Goal: Task Accomplishment & Management: Use online tool/utility

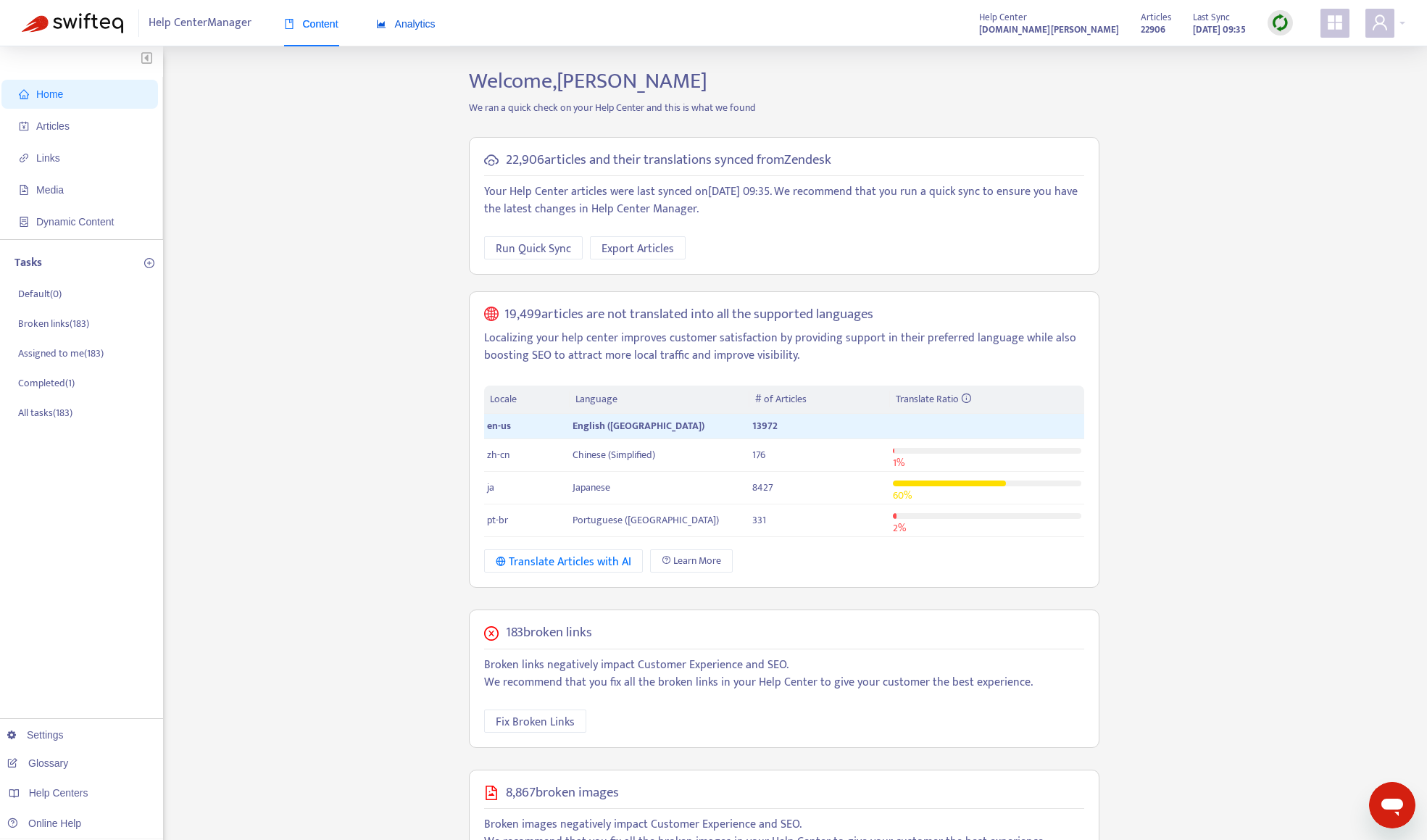
click at [411, 22] on span "Analytics" at bounding box center [405, 24] width 59 height 12
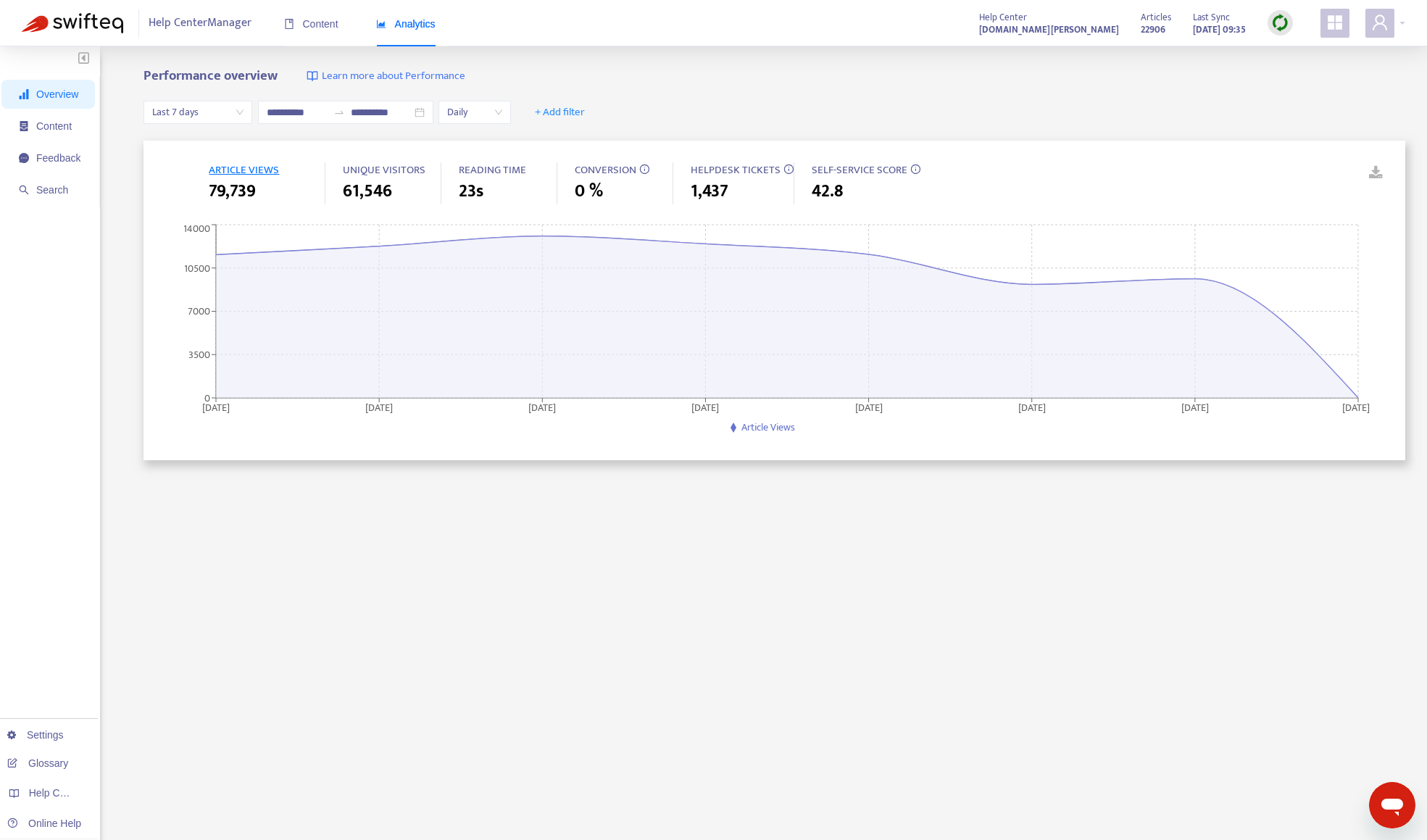
click at [200, 117] on span "Last 7 days" at bounding box center [198, 112] width 91 height 22
drag, startPoint x: 70, startPoint y: 154, endPoint x: 73, endPoint y: 173, distance: 19.2
click at [70, 156] on span "Feedback" at bounding box center [58, 158] width 44 height 12
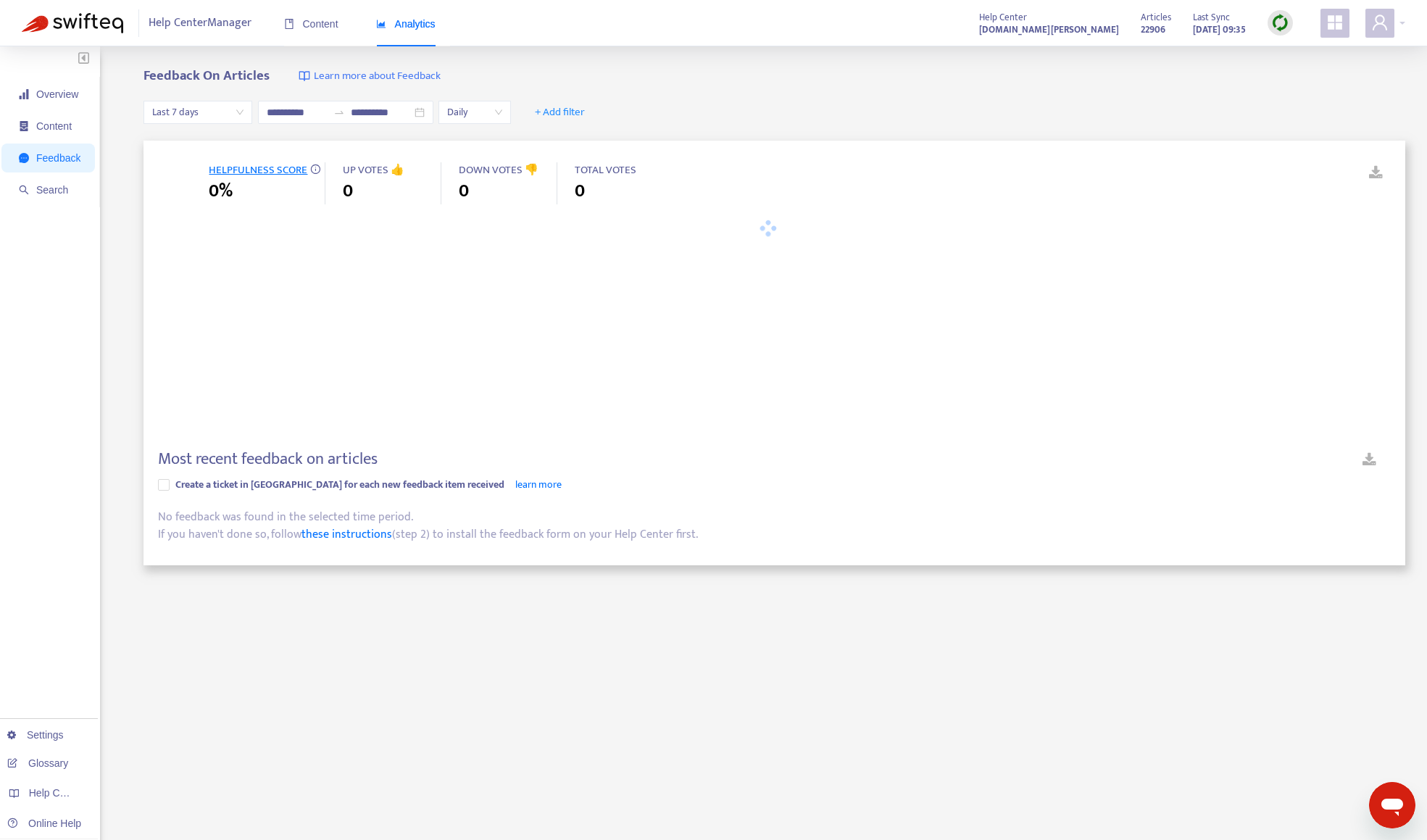
click at [165, 116] on span "Last 7 days" at bounding box center [198, 112] width 91 height 22
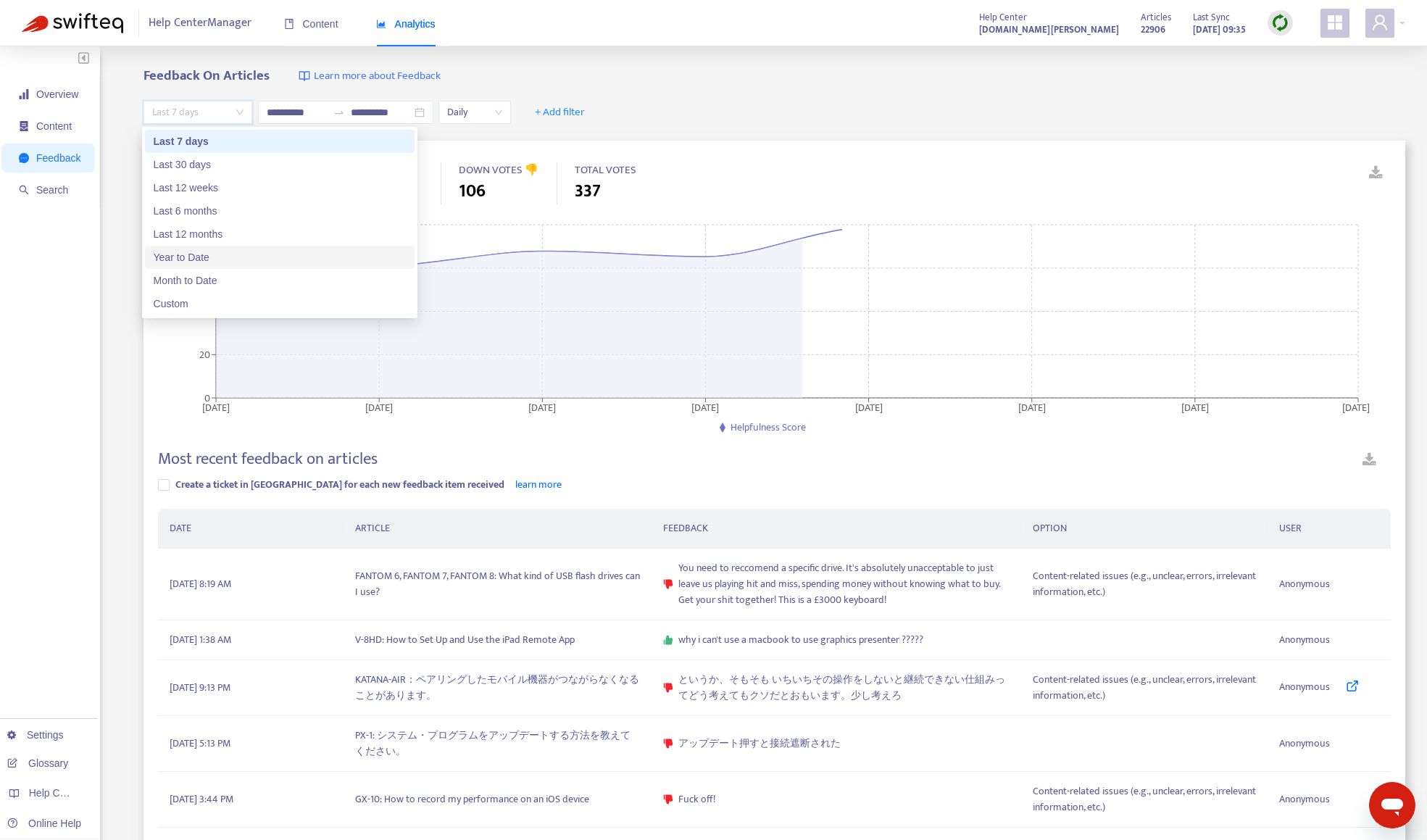
click at [196, 264] on div "Year to Date" at bounding box center [279, 258] width 252 height 16
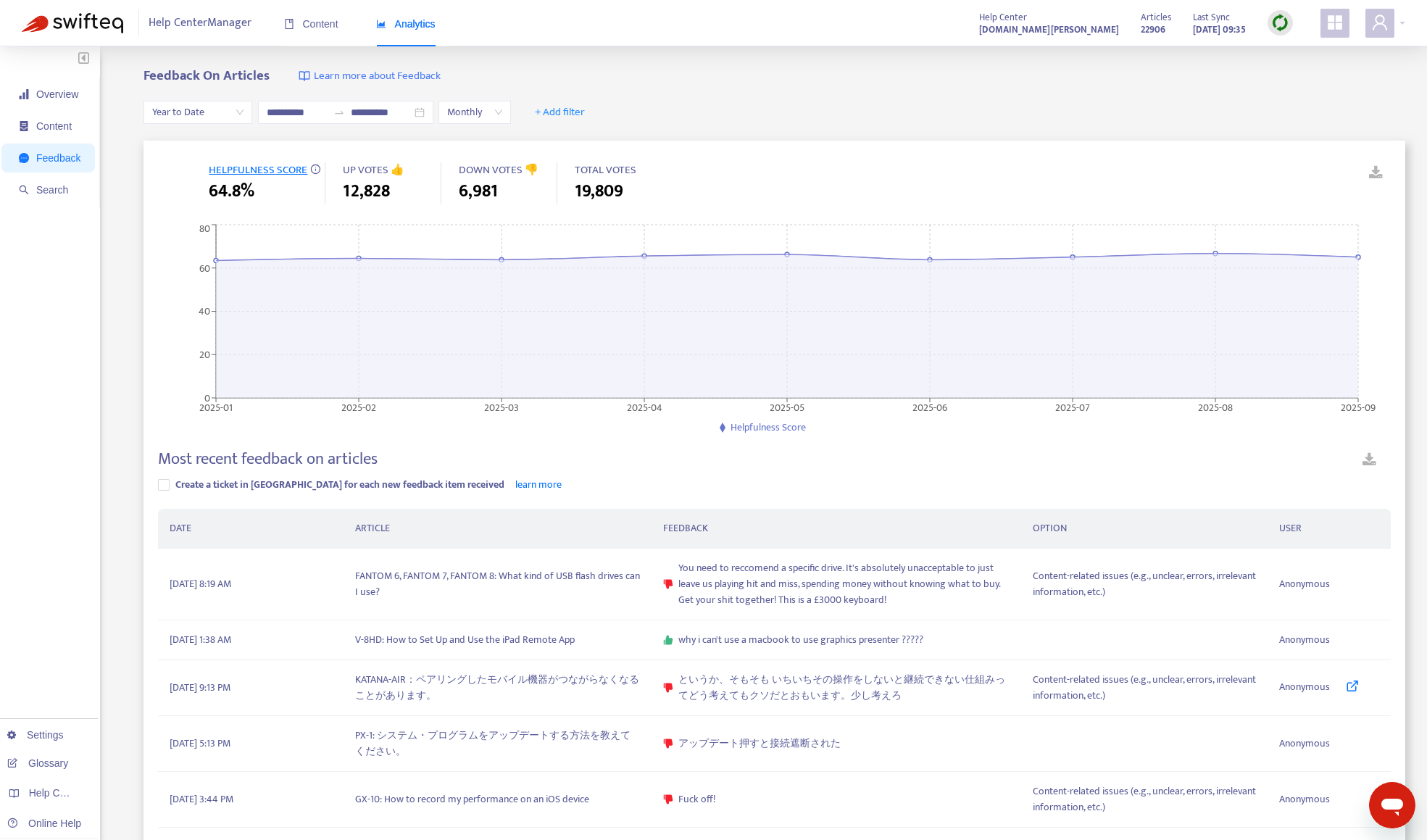
click at [1295, 101] on div "**********" at bounding box center [774, 112] width 1262 height 56
click at [197, 118] on span "Year to Date" at bounding box center [198, 112] width 91 height 22
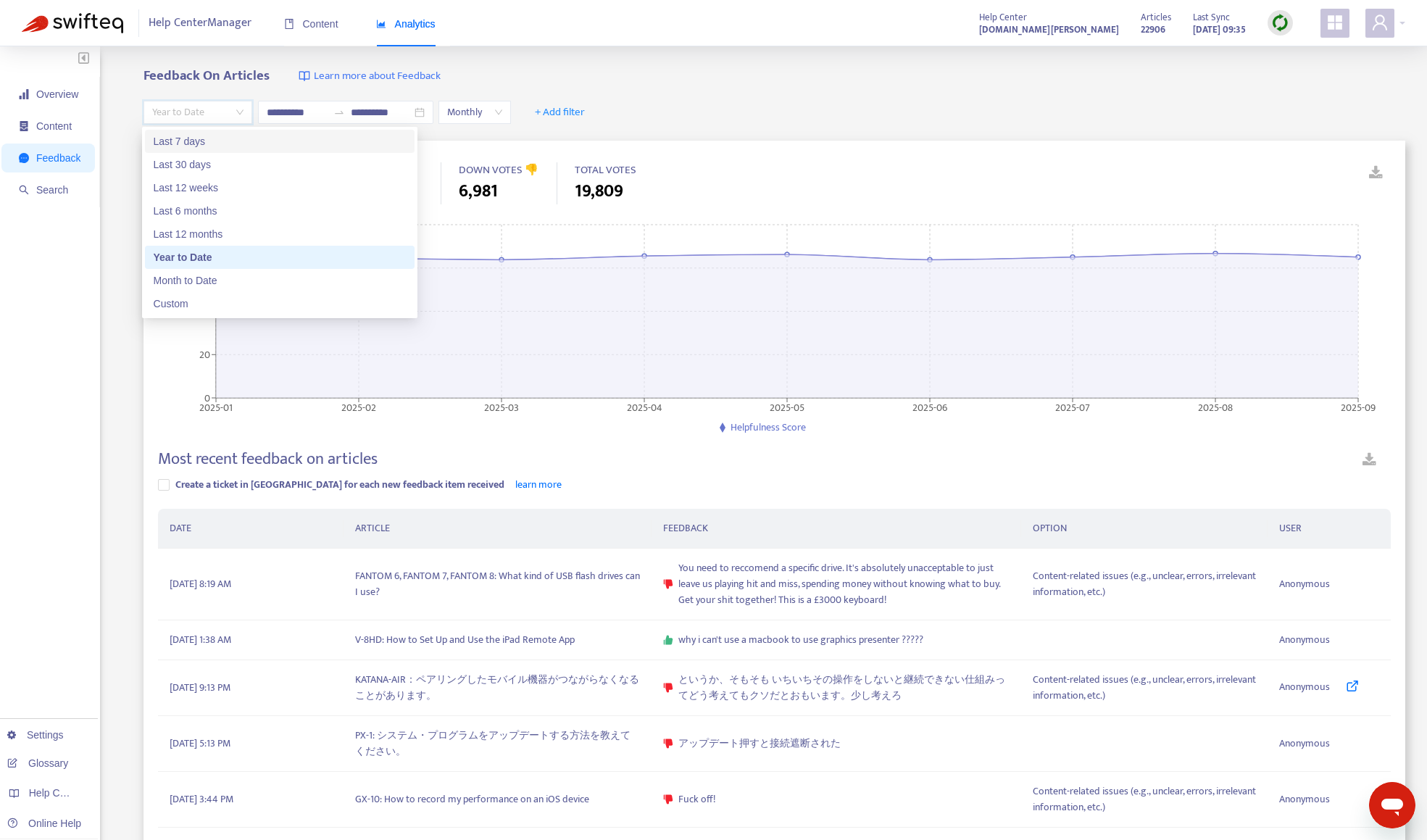
click at [203, 137] on div "Last 7 days" at bounding box center [279, 142] width 252 height 16
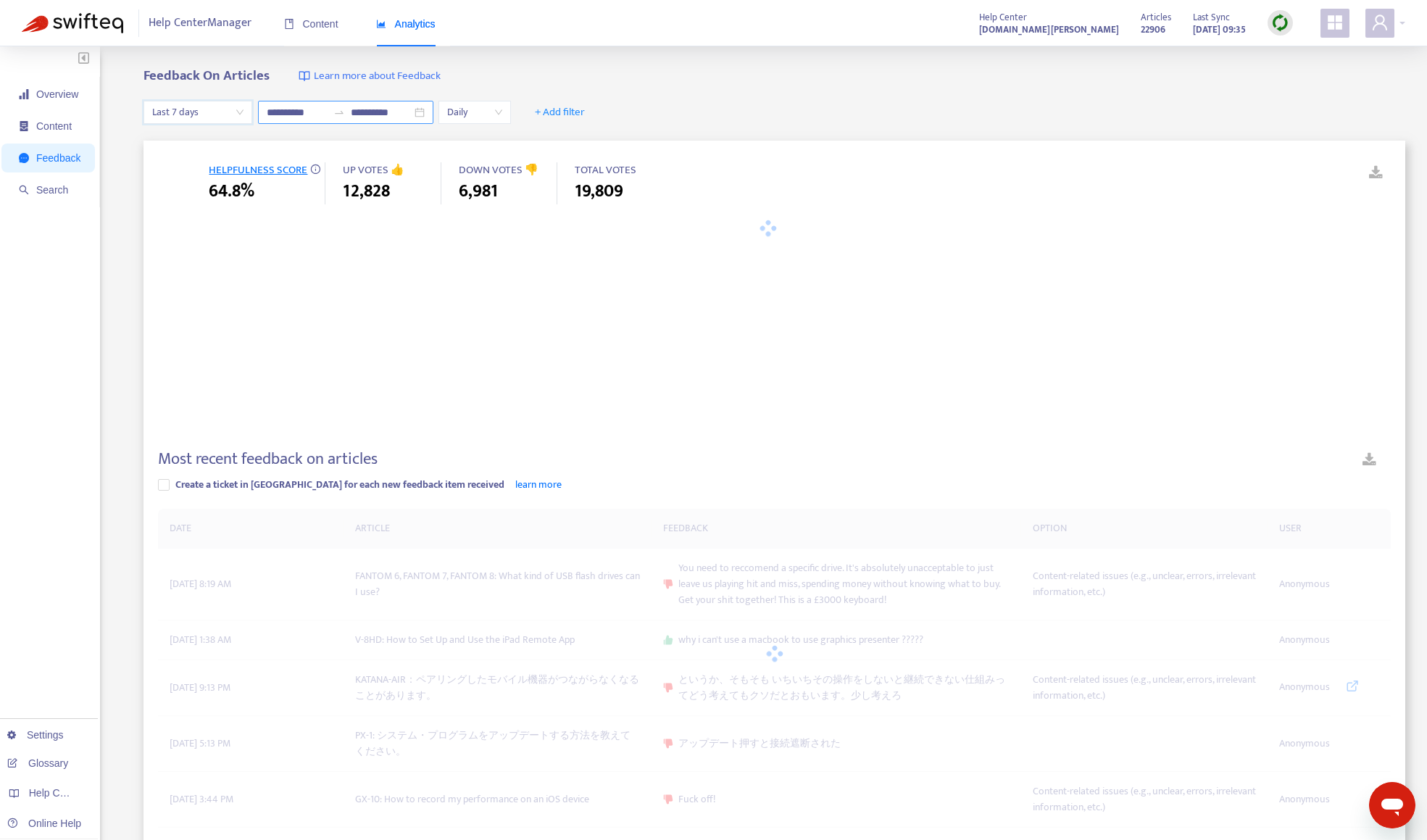
click at [295, 115] on input "**********" at bounding box center [297, 112] width 61 height 16
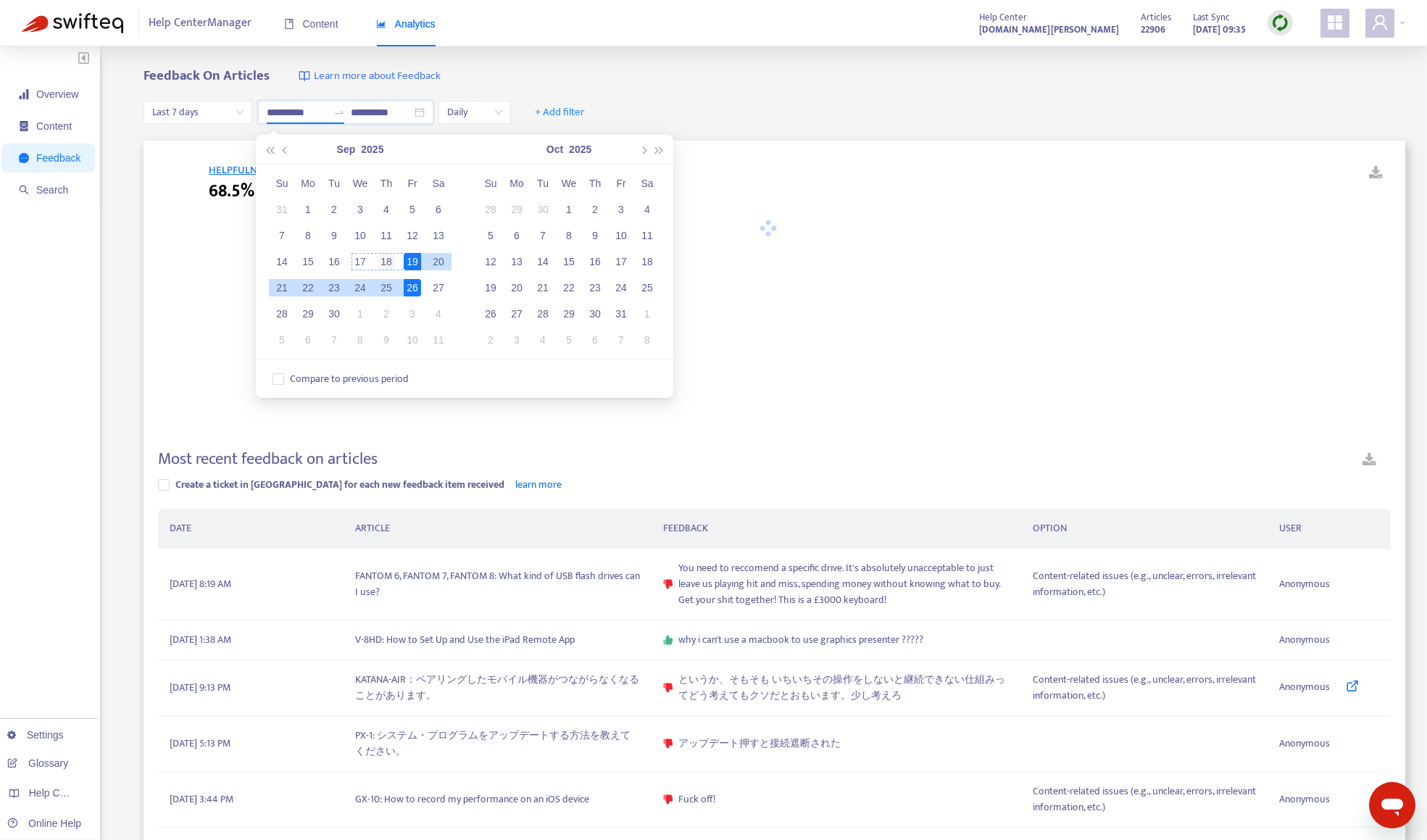
type input "**********"
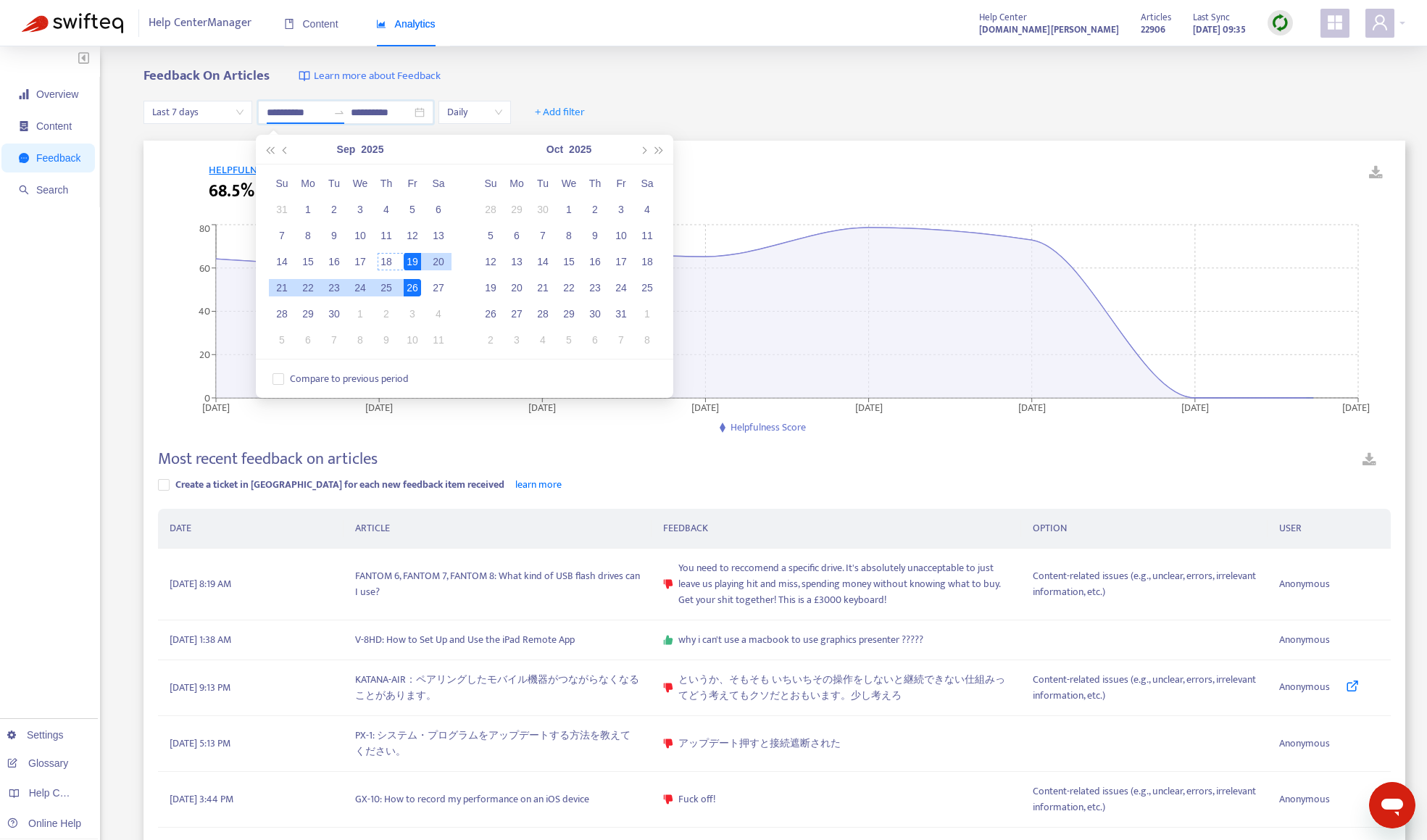
click at [379, 265] on div "18" at bounding box center [386, 261] width 18 height 18
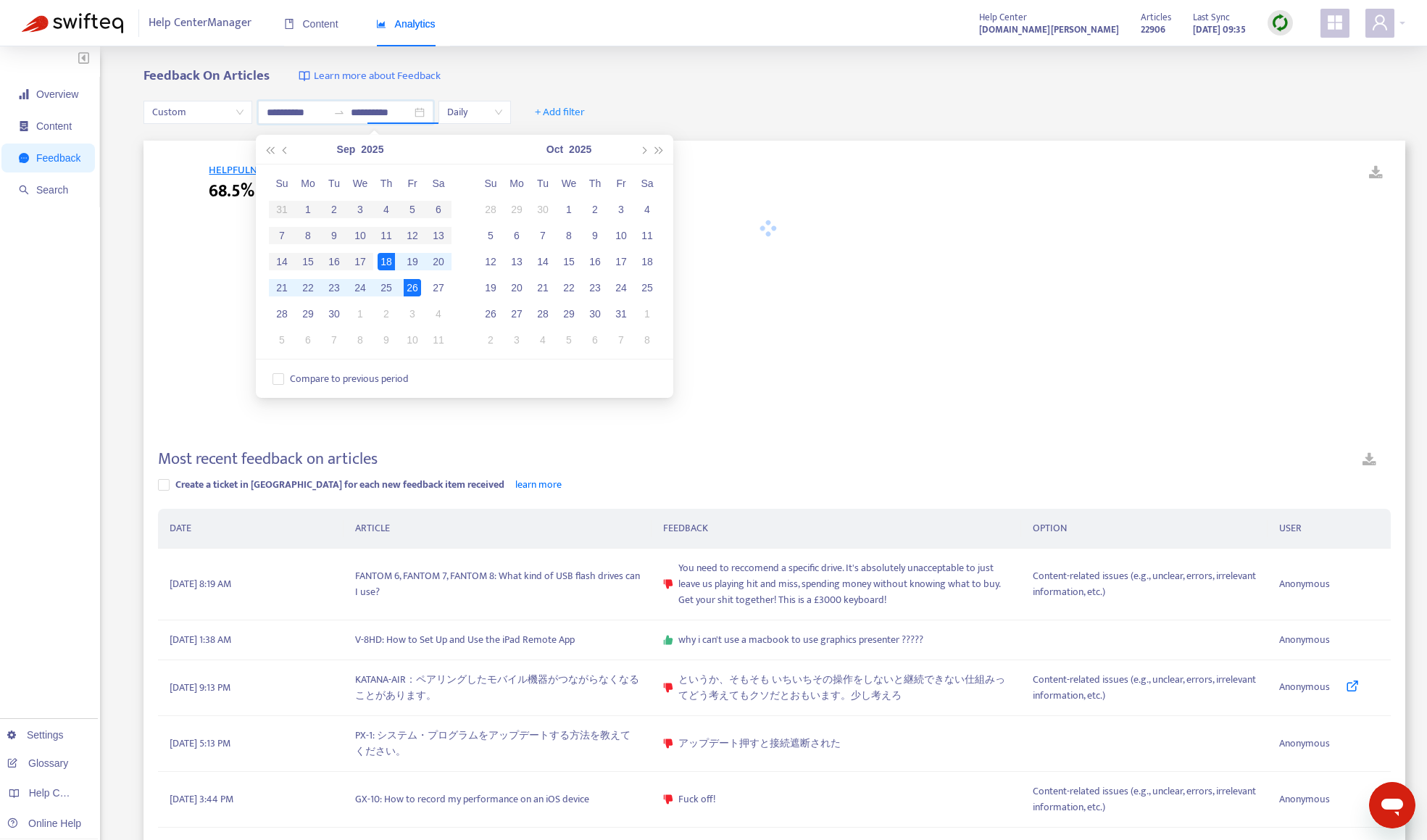
click at [722, 83] on div "Feedback On Articles Learn more about Feedback" at bounding box center [774, 76] width 1262 height 17
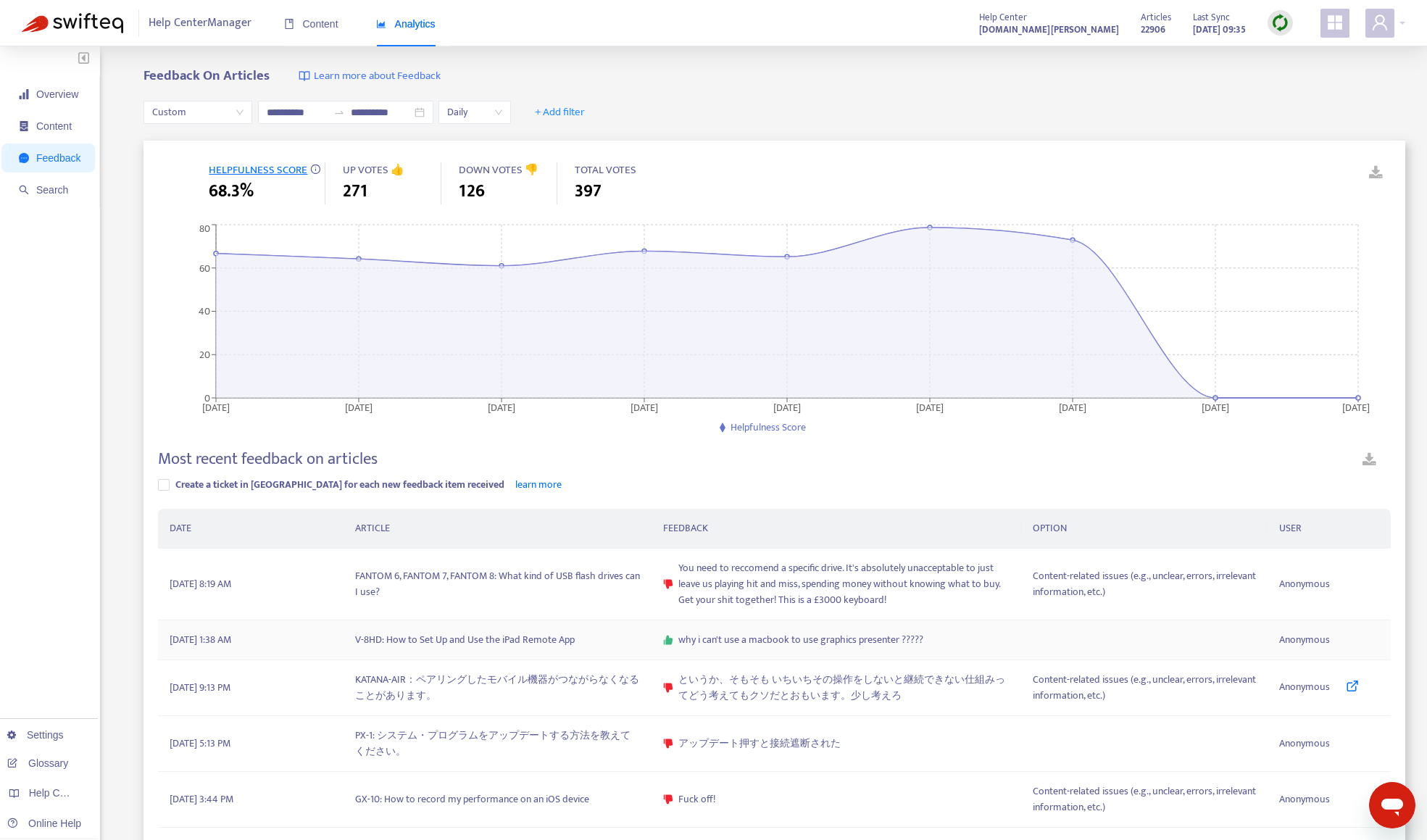
scroll to position [73, 0]
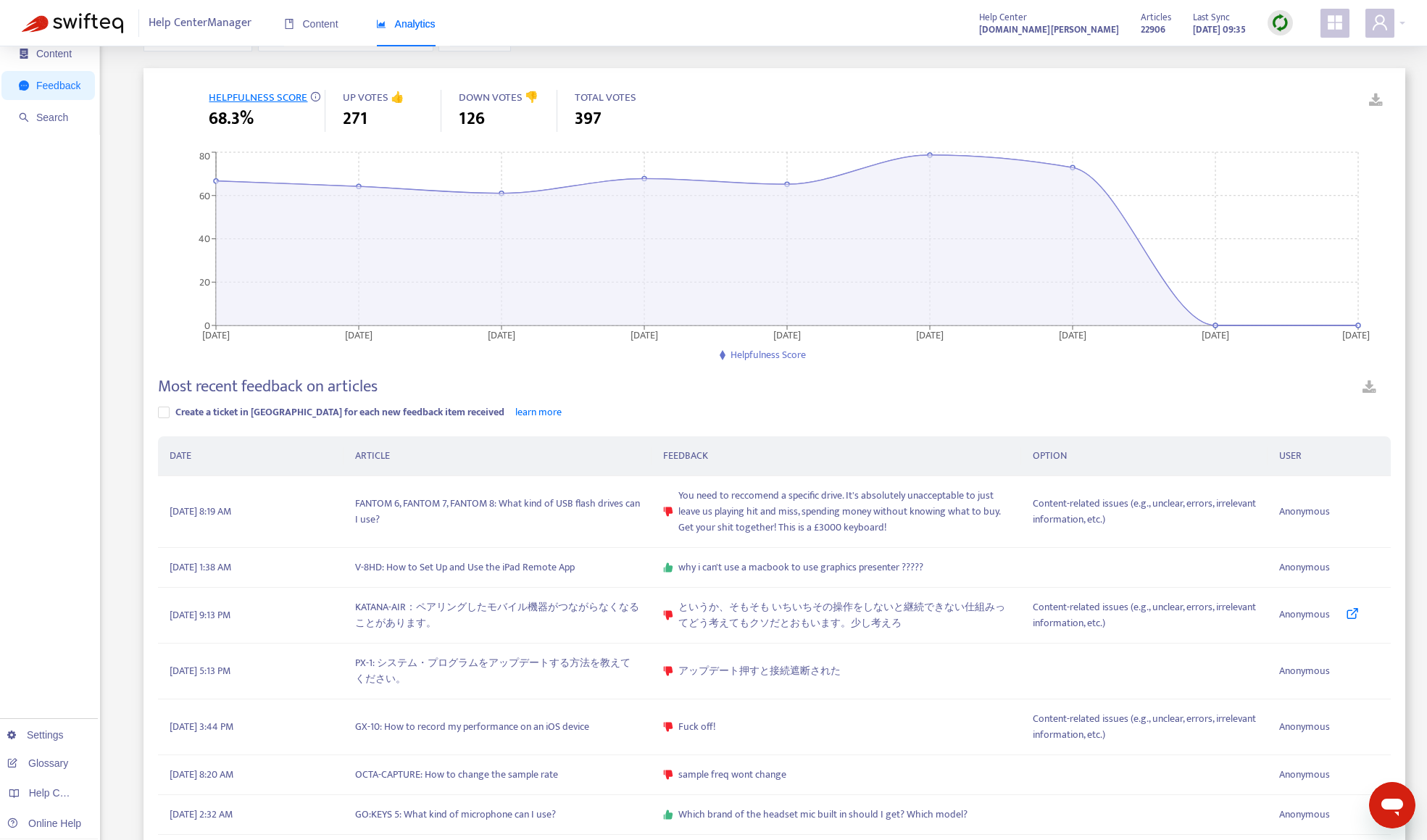
click at [1368, 388] on link at bounding box center [1370, 389] width 43 height 26
drag, startPoint x: 47, startPoint y: 419, endPoint x: 82, endPoint y: 404, distance: 38.1
click at [47, 419] on div "Overview Content Feedback Search Settings Glossary Help Centers Online Help" at bounding box center [50, 693] width 100 height 1439
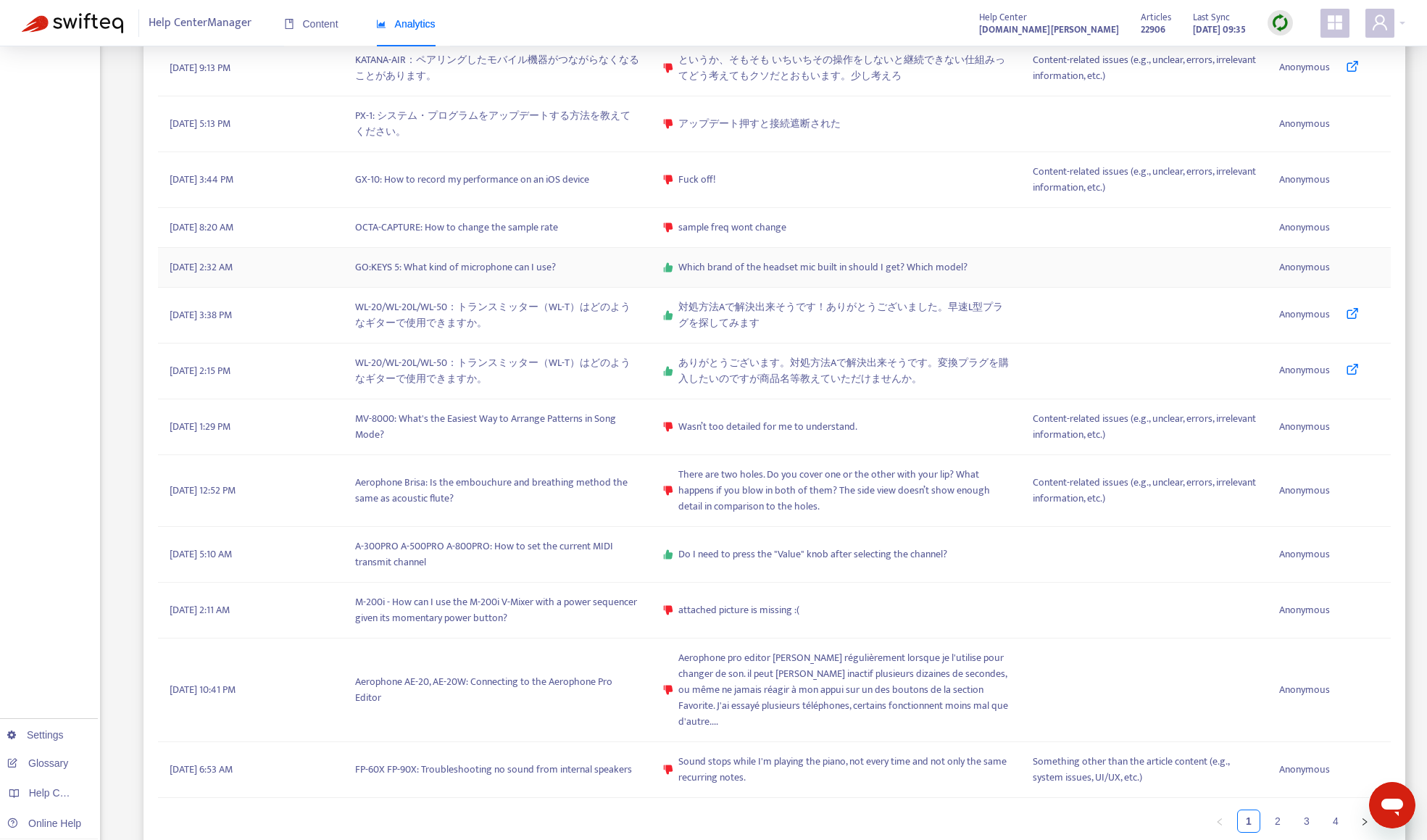
scroll to position [630, 0]
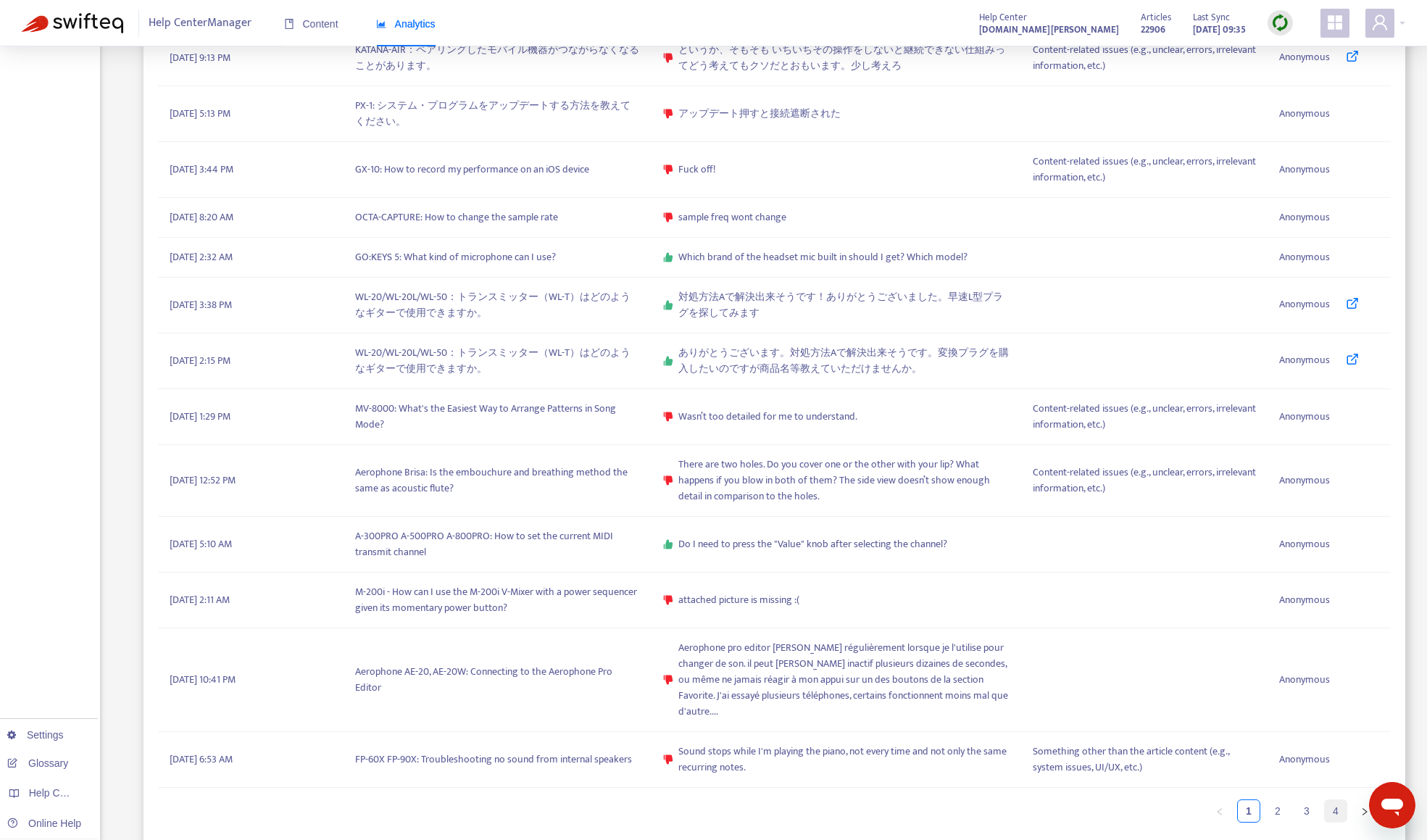
click at [1336, 800] on link "4" at bounding box center [1336, 811] width 22 height 22
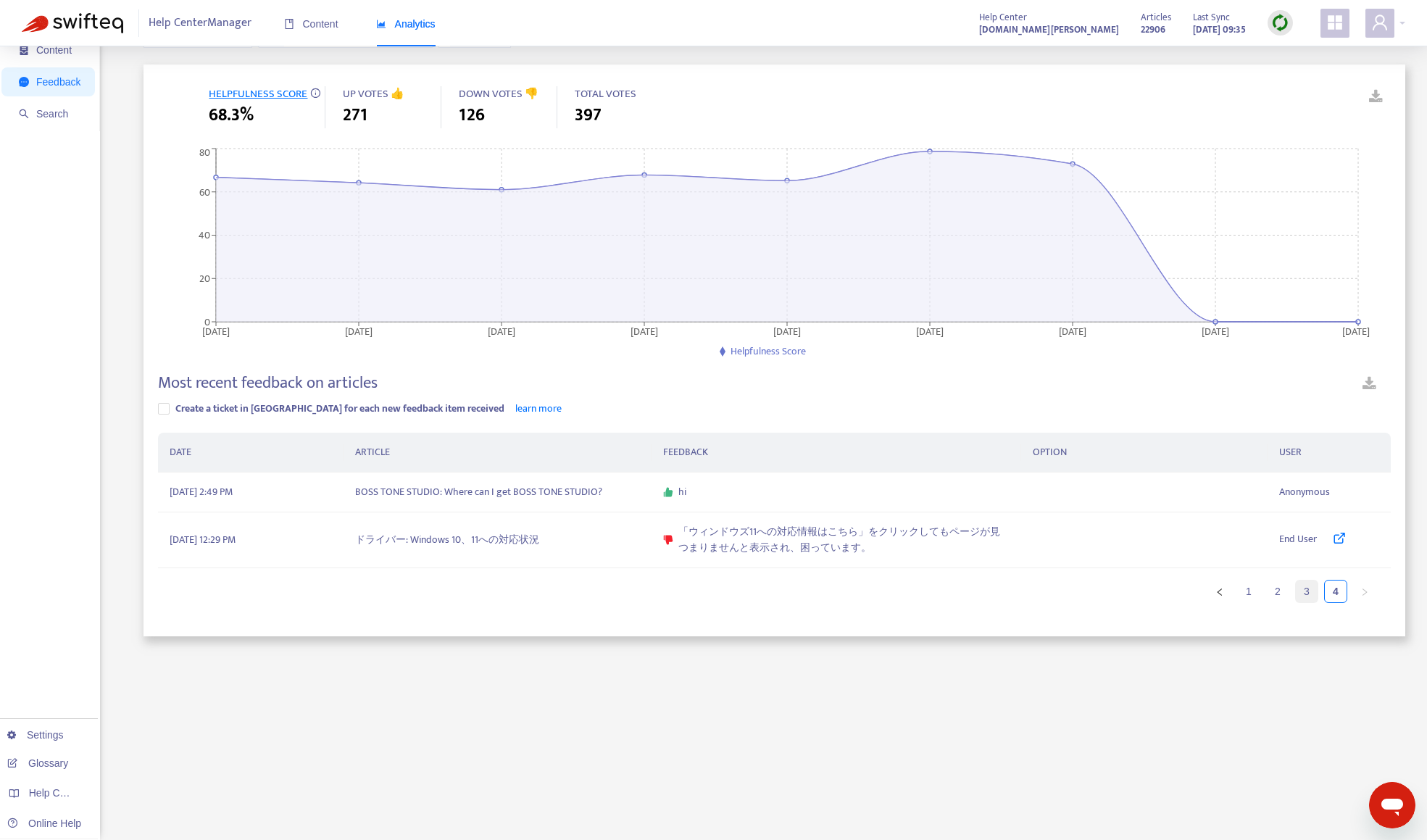
click at [1301, 588] on link "3" at bounding box center [1307, 592] width 22 height 22
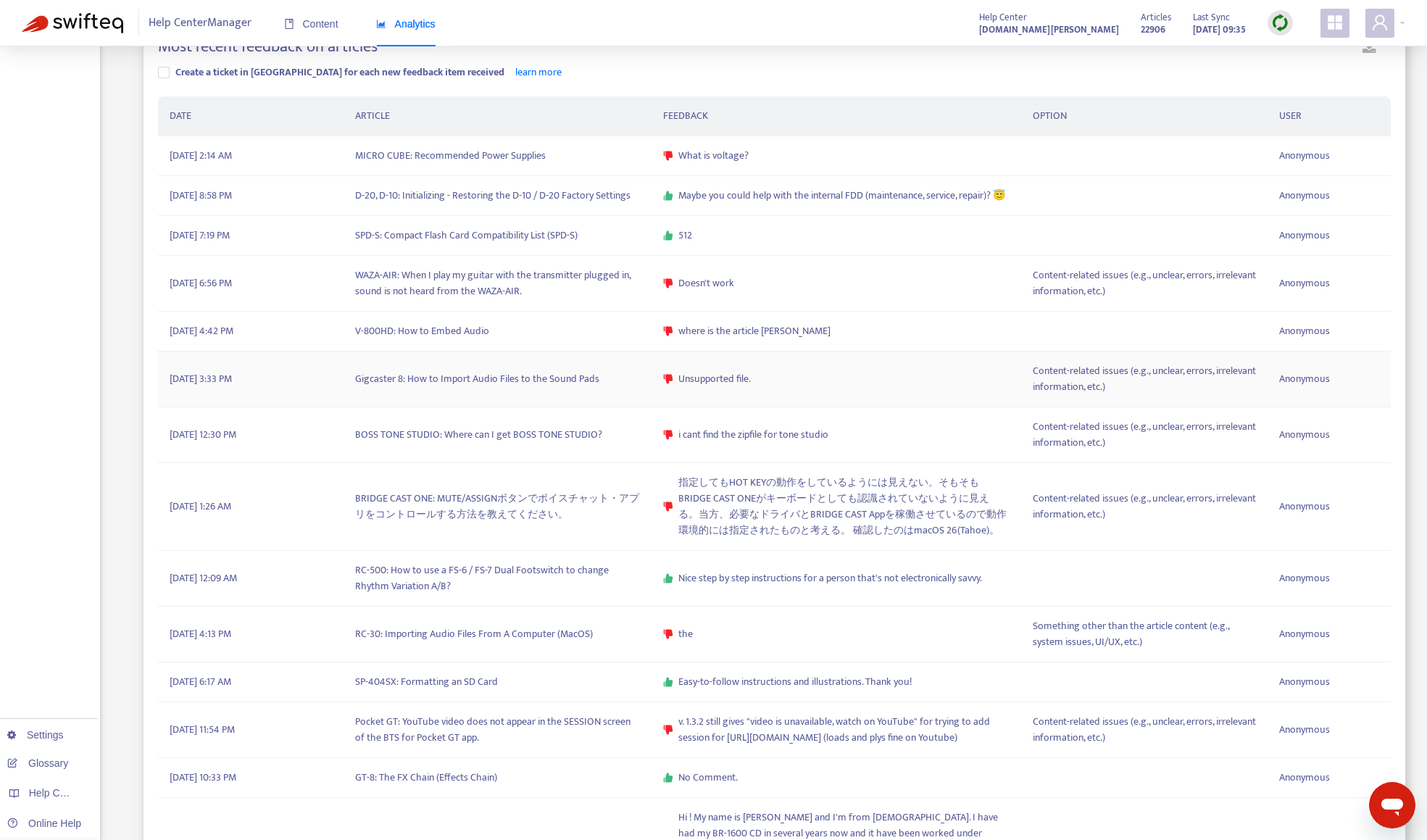
scroll to position [614, 0]
